Goal: Task Accomplishment & Management: Manage account settings

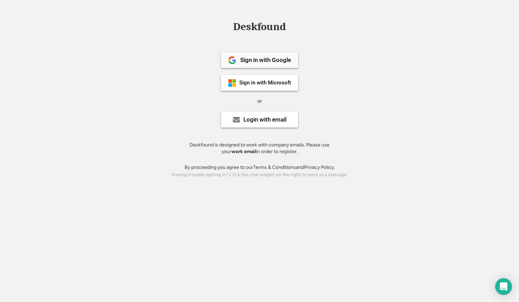
click at [278, 60] on div "Sign in with Google" at bounding box center [265, 60] width 51 height 6
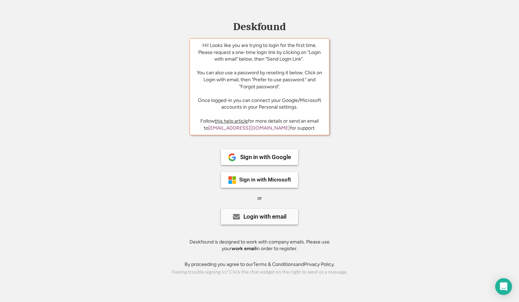
click at [260, 215] on div "Login with email" at bounding box center [264, 217] width 43 height 6
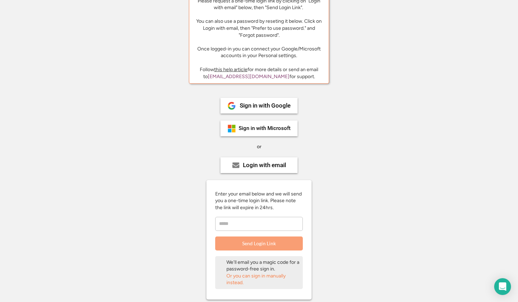
scroll to position [54, 0]
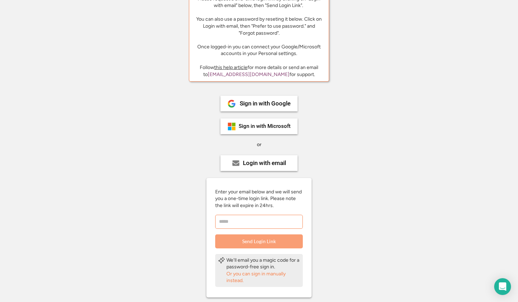
click at [263, 216] on input "email" at bounding box center [259, 222] width 88 height 14
type input "**********"
click at [266, 239] on button "Send Login Link" at bounding box center [259, 241] width 88 height 14
